Goal: Task Accomplishment & Management: Use online tool/utility

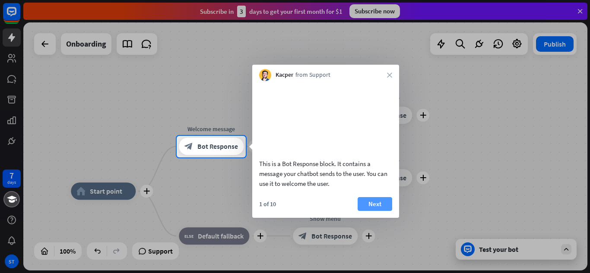
click at [375, 211] on button "Next" at bounding box center [375, 204] width 35 height 14
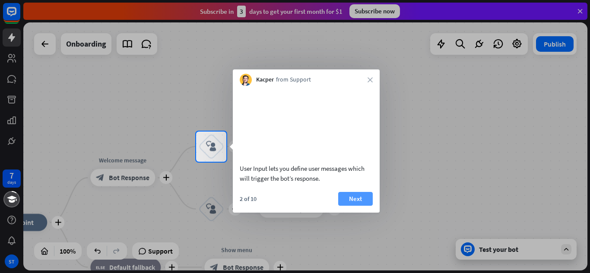
click at [348, 206] on button "Next" at bounding box center [355, 199] width 35 height 14
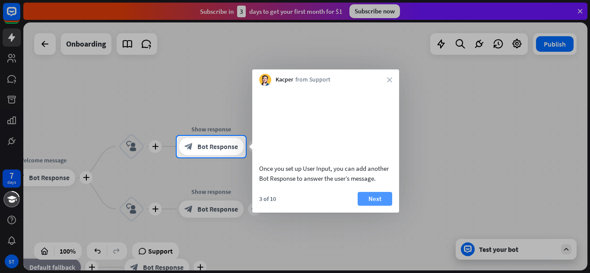
click at [381, 206] on button "Next" at bounding box center [375, 199] width 35 height 14
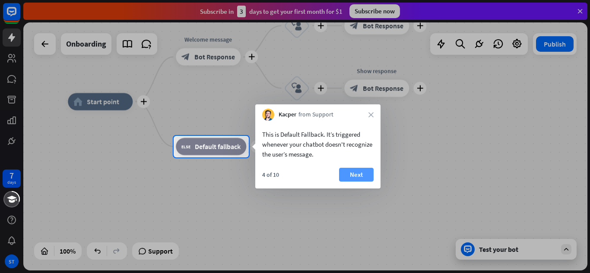
click at [349, 171] on button "Next" at bounding box center [356, 175] width 35 height 14
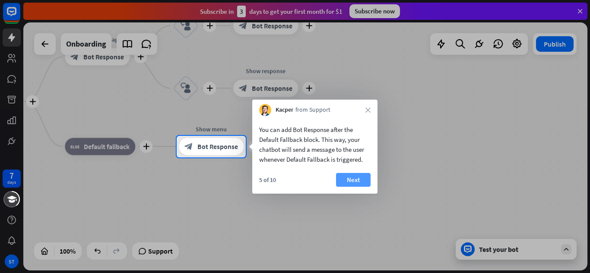
click at [360, 182] on button "Next" at bounding box center [353, 180] width 35 height 14
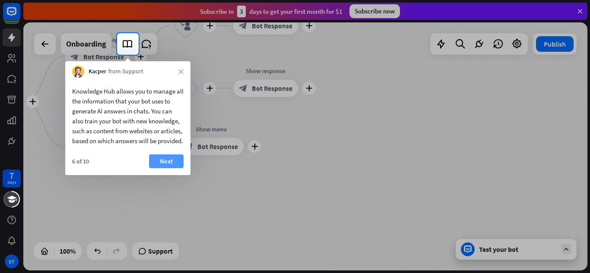
click at [170, 168] on button "Next" at bounding box center [166, 162] width 35 height 14
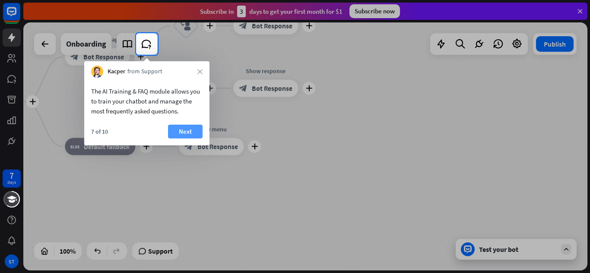
click at [183, 130] on button "Next" at bounding box center [185, 132] width 35 height 14
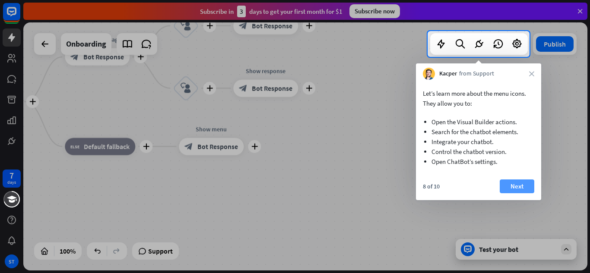
click at [512, 190] on button "Next" at bounding box center [517, 187] width 35 height 14
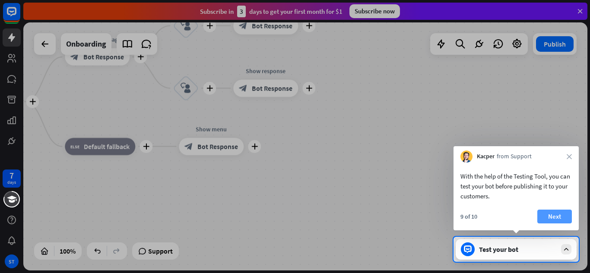
click at [563, 219] on button "Next" at bounding box center [554, 217] width 35 height 14
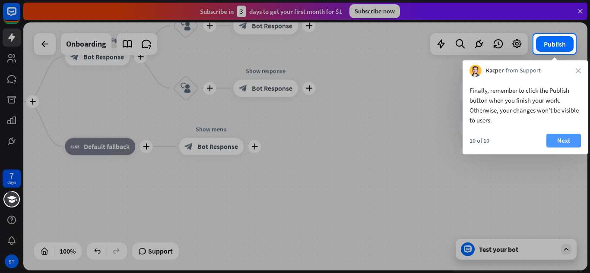
click at [568, 135] on button "Next" at bounding box center [563, 141] width 35 height 14
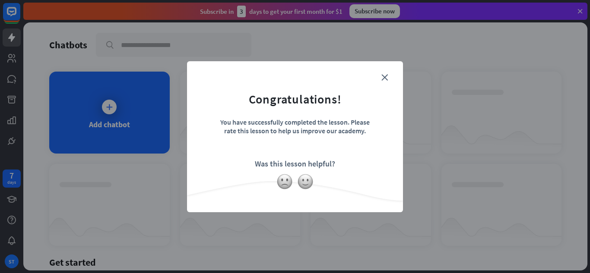
click at [378, 75] on form "Congratulations! You have successfully completed the lesson. Please rate this l…" at bounding box center [295, 123] width 194 height 103
click at [391, 76] on form "Congratulations! You have successfully completed the lesson. Please rate this l…" at bounding box center [295, 123] width 194 height 103
click at [384, 78] on icon "close" at bounding box center [384, 77] width 6 height 6
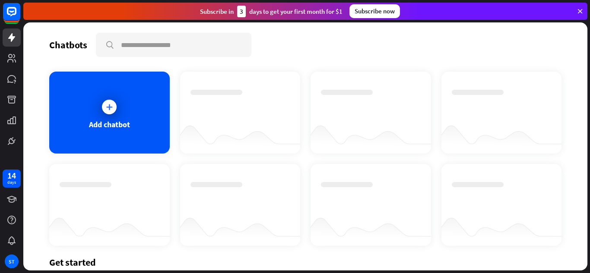
click at [99, 118] on div at bounding box center [305, 146] width 564 height 248
click at [111, 116] on div at bounding box center [109, 107] width 22 height 22
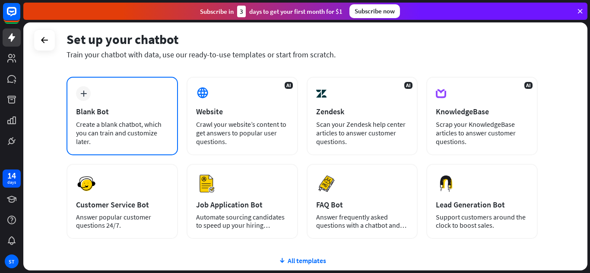
scroll to position [34, 0]
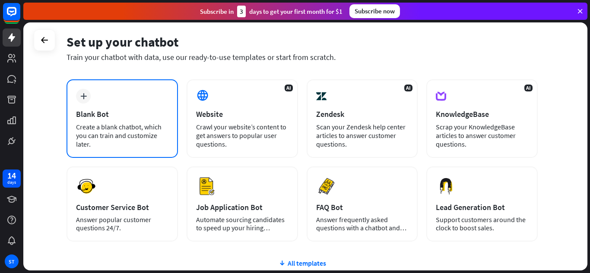
click at [131, 111] on div "Blank Bot" at bounding box center [122, 114] width 92 height 10
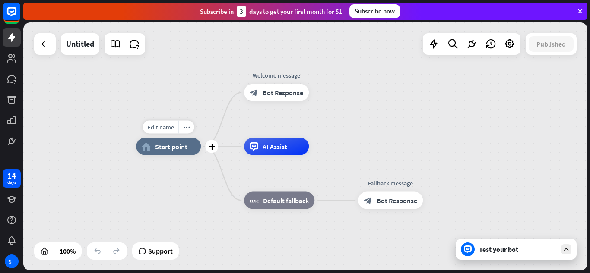
click at [186, 156] on div "Edit name more_horiz plus home_2 Start point" at bounding box center [168, 146] width 65 height 17
click at [168, 133] on div "Edit name" at bounding box center [160, 127] width 35 height 13
click at [167, 130] on input "text" at bounding box center [168, 128] width 60 height 12
type input "**********"
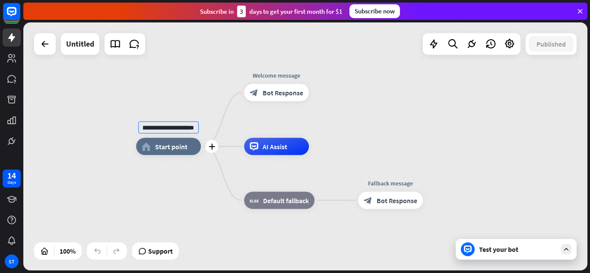
scroll to position [0, 0]
click at [182, 149] on div "**********" at bounding box center [305, 146] width 564 height 248
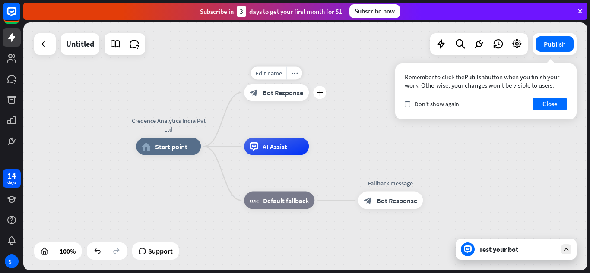
click at [273, 94] on span "Bot Response" at bounding box center [283, 93] width 41 height 9
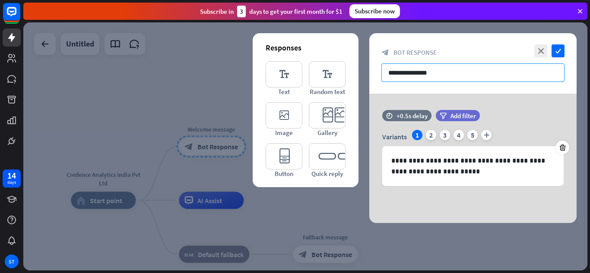
click at [407, 74] on input "**********" at bounding box center [472, 73] width 183 height 19
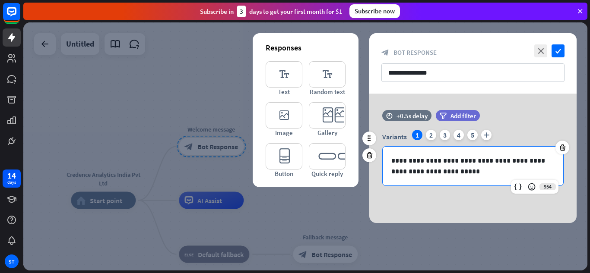
click at [417, 173] on p "**********" at bounding box center [472, 167] width 163 height 22
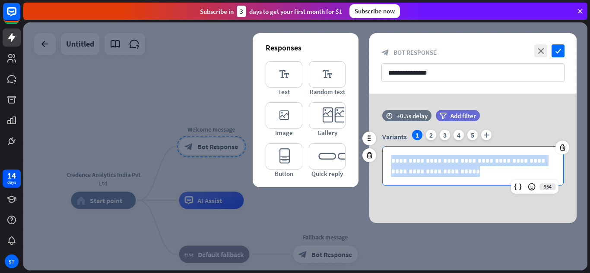
click at [417, 173] on p "**********" at bounding box center [472, 167] width 163 height 22
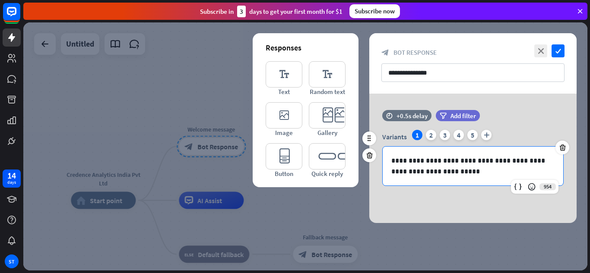
scroll to position [4, 0]
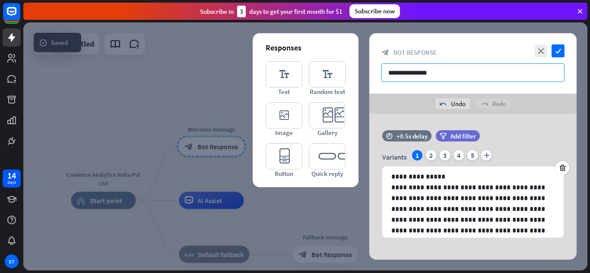
click at [508, 70] on input "**********" at bounding box center [472, 73] width 183 height 19
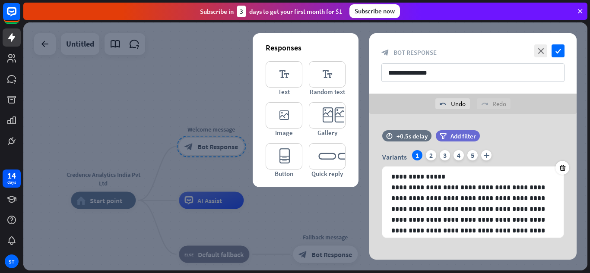
click at [560, 44] on div "**********" at bounding box center [472, 63] width 207 height 60
click at [559, 49] on icon "check" at bounding box center [558, 50] width 13 height 13
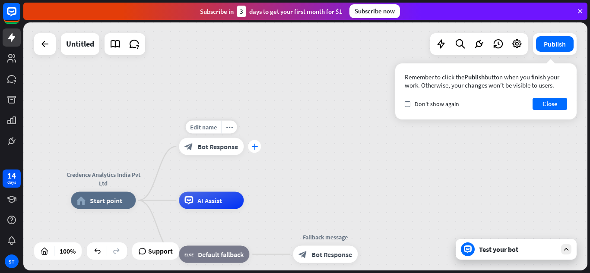
click at [257, 148] on icon "plus" at bounding box center [254, 147] width 6 height 6
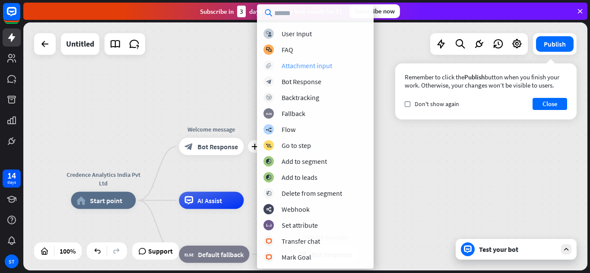
click at [297, 67] on div "Attachment input" at bounding box center [307, 65] width 51 height 9
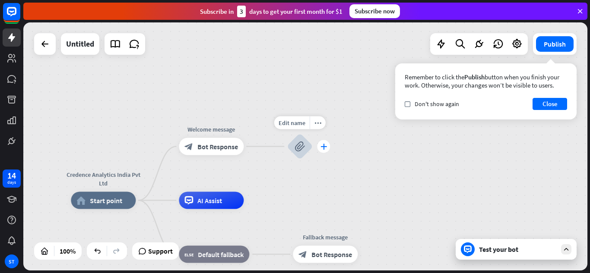
click at [321, 150] on div "plus" at bounding box center [323, 146] width 13 height 13
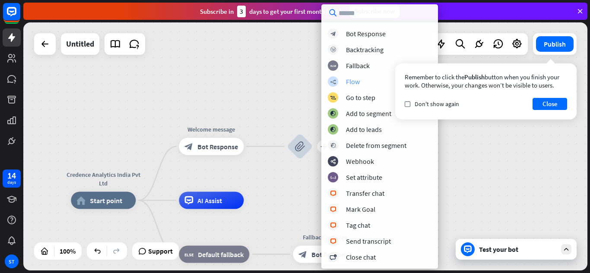
click at [353, 85] on div "Flow" at bounding box center [353, 81] width 14 height 9
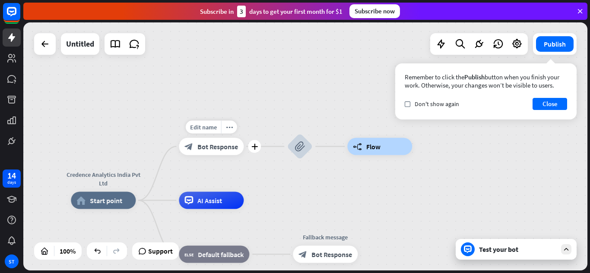
click at [224, 148] on span "Bot Response" at bounding box center [217, 147] width 41 height 9
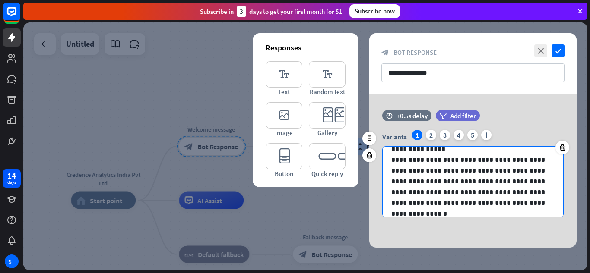
scroll to position [12, 0]
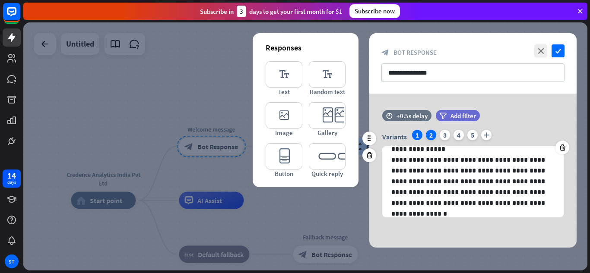
click at [434, 135] on div "2" at bounding box center [431, 135] width 10 height 10
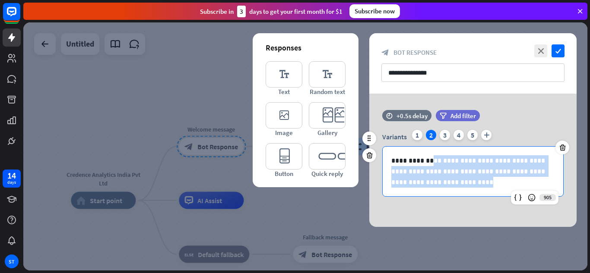
drag, startPoint x: 432, startPoint y: 162, endPoint x: 530, endPoint y: 181, distance: 99.5
click at [537, 182] on p "**********" at bounding box center [472, 172] width 163 height 32
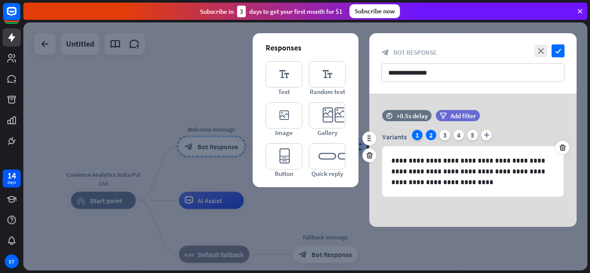
click at [418, 133] on div "1" at bounding box center [417, 135] width 10 height 10
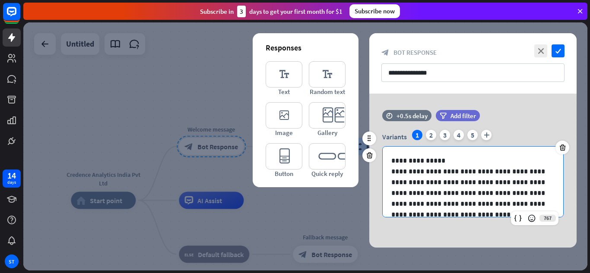
click at [412, 178] on p "**********" at bounding box center [469, 193] width 157 height 54
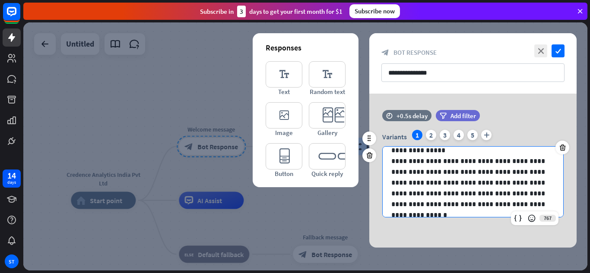
scroll to position [10, 0]
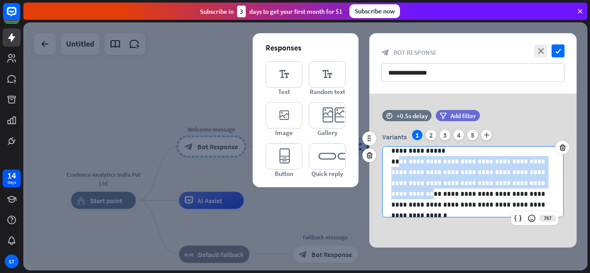
drag, startPoint x: 398, startPoint y: 165, endPoint x: 527, endPoint y: 184, distance: 130.7
click at [527, 184] on p "**********" at bounding box center [469, 183] width 157 height 54
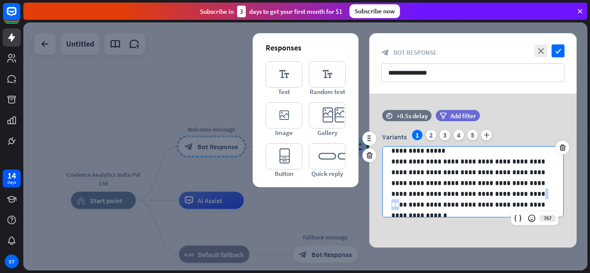
click at [460, 195] on p "**********" at bounding box center [469, 183] width 157 height 54
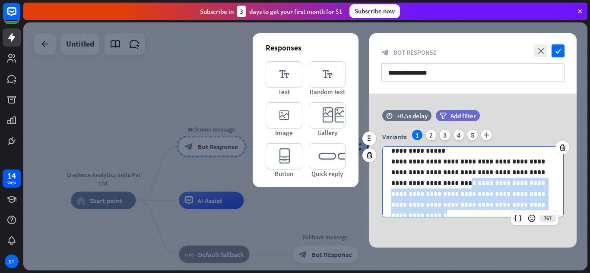
drag, startPoint x: 426, startPoint y: 185, endPoint x: 521, endPoint y: 206, distance: 96.9
click at [521, 206] on p "**********" at bounding box center [469, 183] width 157 height 54
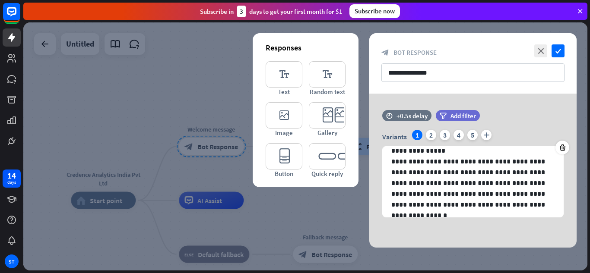
click at [335, 213] on div at bounding box center [305, 146] width 564 height 248
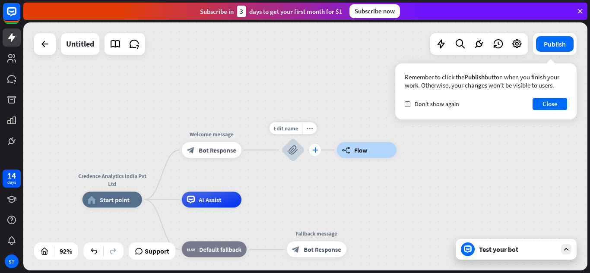
click at [317, 150] on icon "plus" at bounding box center [315, 150] width 6 height 6
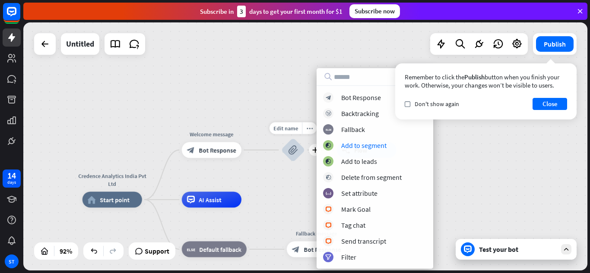
click at [300, 151] on div "block_attachment" at bounding box center [293, 150] width 24 height 24
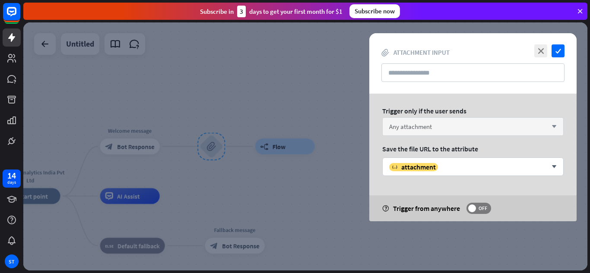
click at [439, 129] on div "Any attachment arrow_down" at bounding box center [472, 127] width 181 height 19
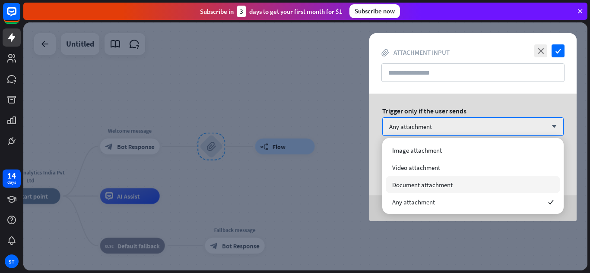
click at [410, 185] on span "Document attachment" at bounding box center [422, 185] width 60 height 8
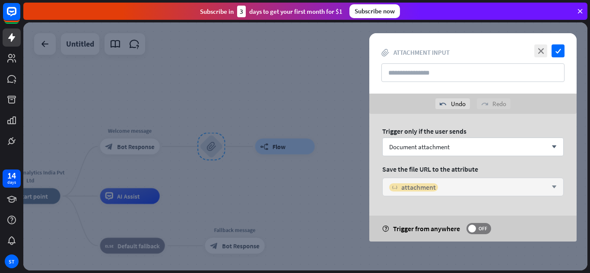
click at [421, 183] on span "attachment" at bounding box center [418, 187] width 35 height 9
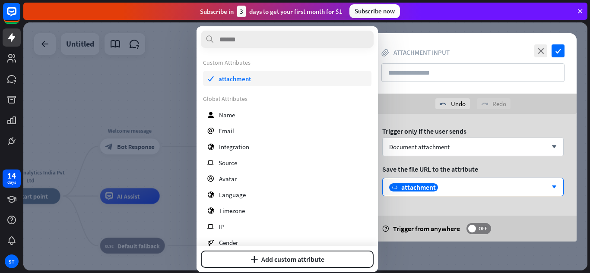
click at [236, 82] on span "attachment" at bounding box center [235, 79] width 32 height 8
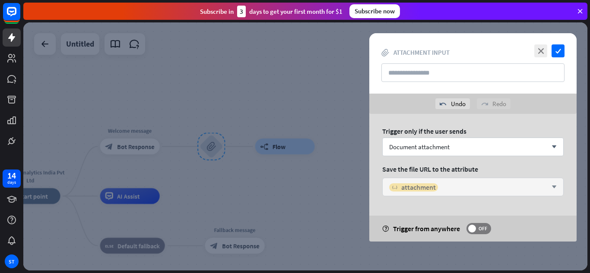
click at [414, 185] on span "attachment" at bounding box center [418, 187] width 35 height 9
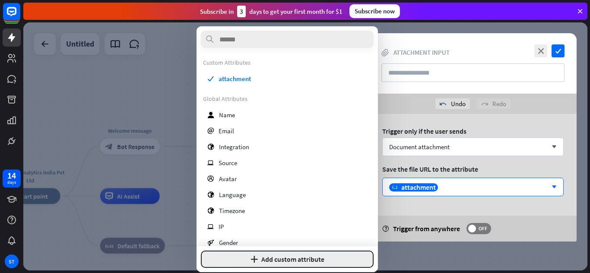
click at [255, 260] on icon "plus" at bounding box center [254, 259] width 7 height 7
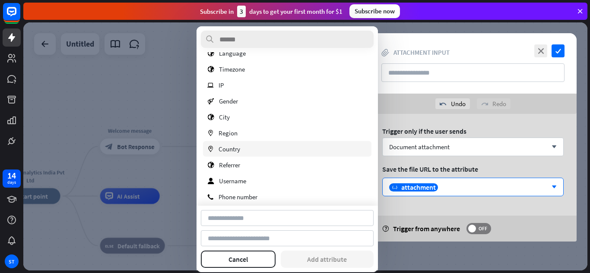
scroll to position [147, 0]
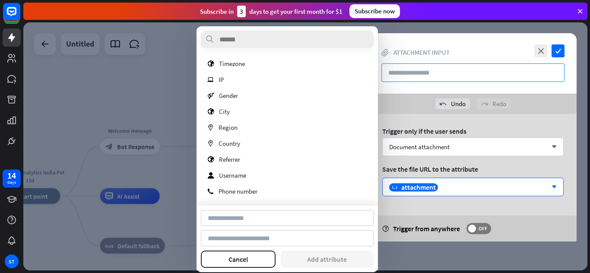
click at [463, 67] on input "text" at bounding box center [472, 73] width 183 height 19
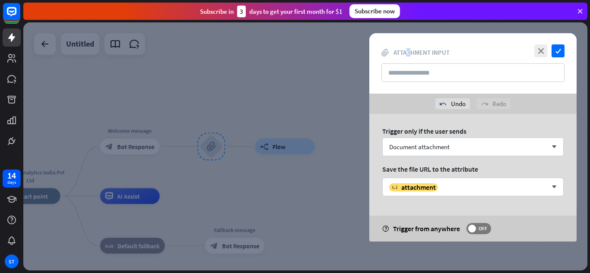
click at [408, 51] on span "Attachment input" at bounding box center [422, 52] width 56 height 8
click at [442, 148] on span "Document attachment" at bounding box center [419, 147] width 60 height 8
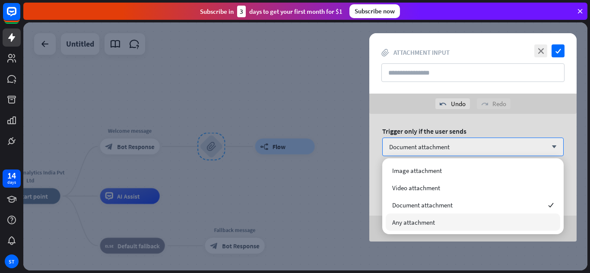
click at [420, 217] on div "Any attachment" at bounding box center [473, 222] width 175 height 17
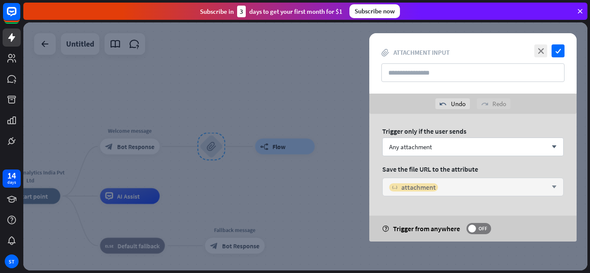
click at [421, 190] on span "attachment" at bounding box center [418, 187] width 35 height 9
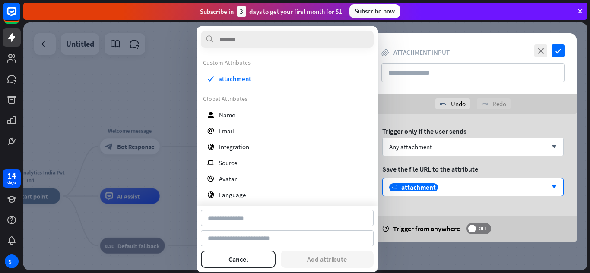
click at [443, 135] on div "Trigger only if the user sends" at bounding box center [472, 131] width 181 height 9
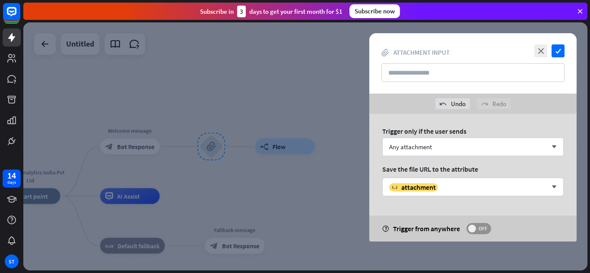
click at [479, 231] on span "OFF" at bounding box center [482, 228] width 13 height 7
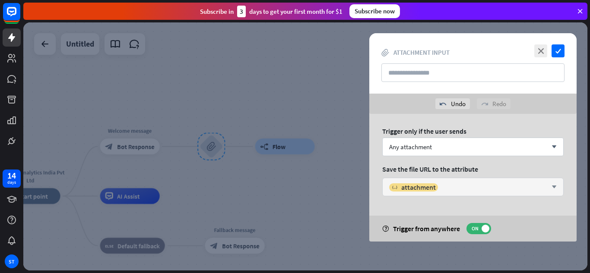
click at [427, 180] on div "variable attachment arrow_down" at bounding box center [472, 187] width 181 height 19
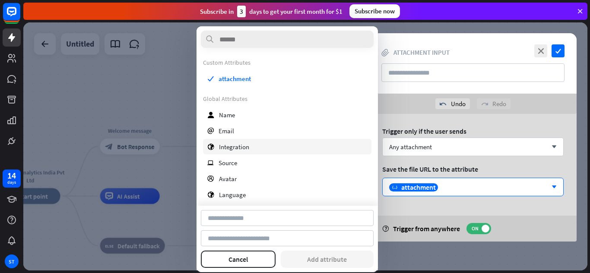
scroll to position [48, 0]
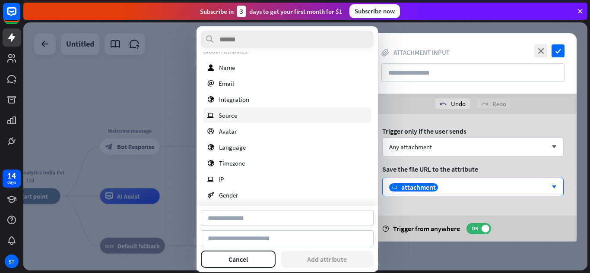
click at [245, 110] on div "ip Source" at bounding box center [287, 116] width 168 height 16
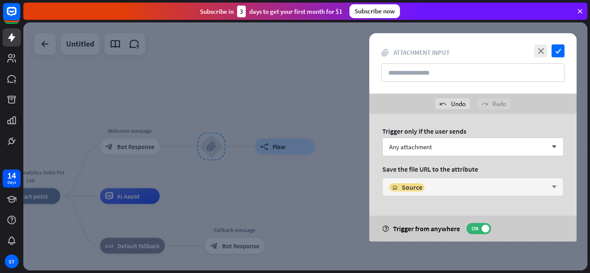
click at [426, 192] on div "ip Source arrow_down" at bounding box center [472, 187] width 181 height 19
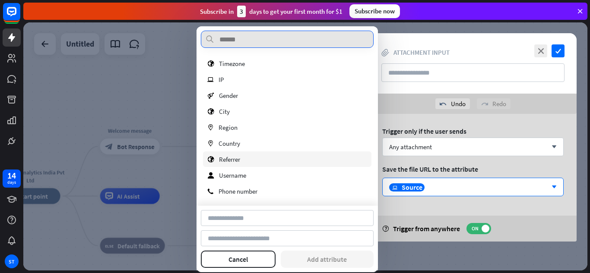
scroll to position [0, 0]
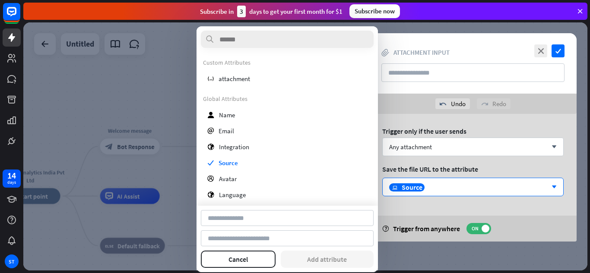
click at [241, 71] on div "Custom Attributes variable attachment" at bounding box center [287, 73] width 168 height 28
click at [241, 73] on div "variable attachment" at bounding box center [287, 79] width 168 height 16
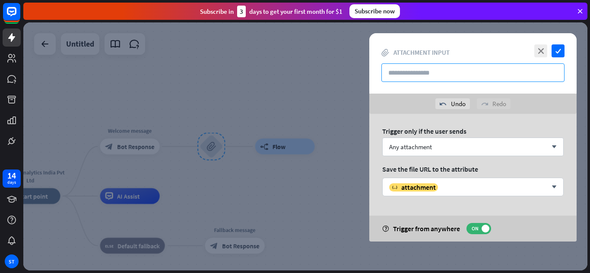
click at [453, 73] on input "text" at bounding box center [472, 73] width 183 height 19
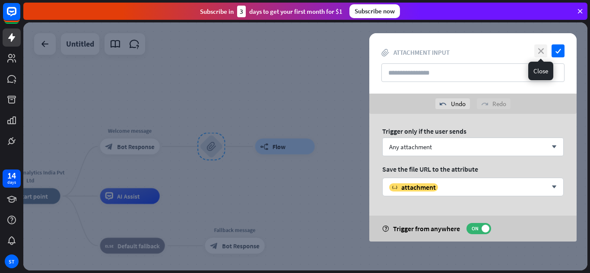
click at [543, 51] on icon "close" at bounding box center [540, 50] width 13 height 13
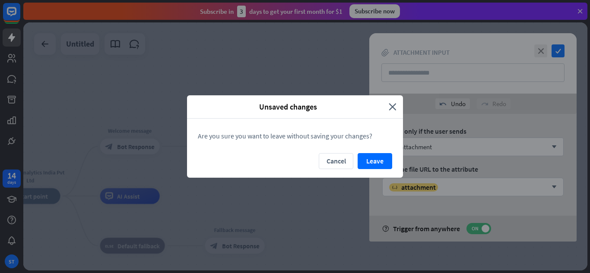
click at [370, 161] on button "Leave" at bounding box center [375, 161] width 35 height 16
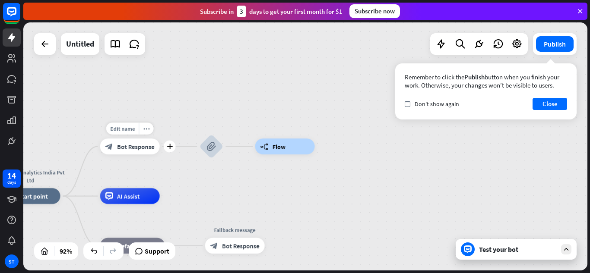
click at [123, 150] on span "Bot Response" at bounding box center [136, 147] width 38 height 8
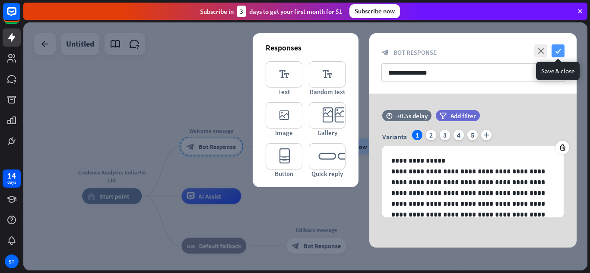
click at [561, 48] on icon "check" at bounding box center [558, 50] width 13 height 13
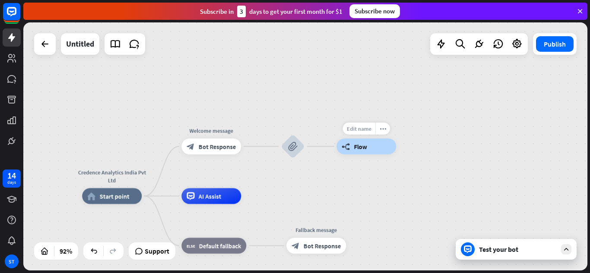
click at [365, 125] on span "Edit name" at bounding box center [359, 128] width 25 height 7
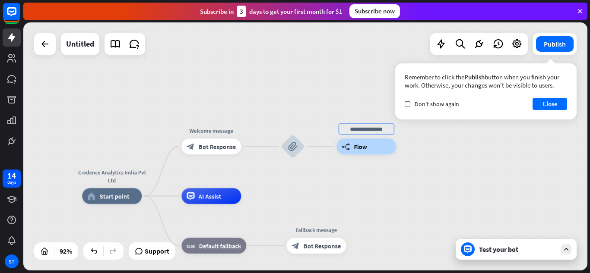
click at [364, 148] on span "Flow" at bounding box center [360, 147] width 13 height 8
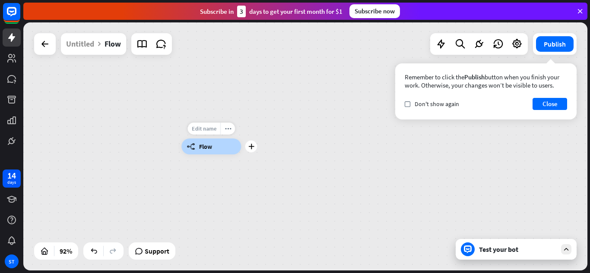
click at [206, 133] on div "Edit name" at bounding box center [204, 129] width 32 height 12
click at [562, 99] on button "Close" at bounding box center [550, 104] width 35 height 12
